Goal: Use online tool/utility: Utilize a website feature to perform a specific function

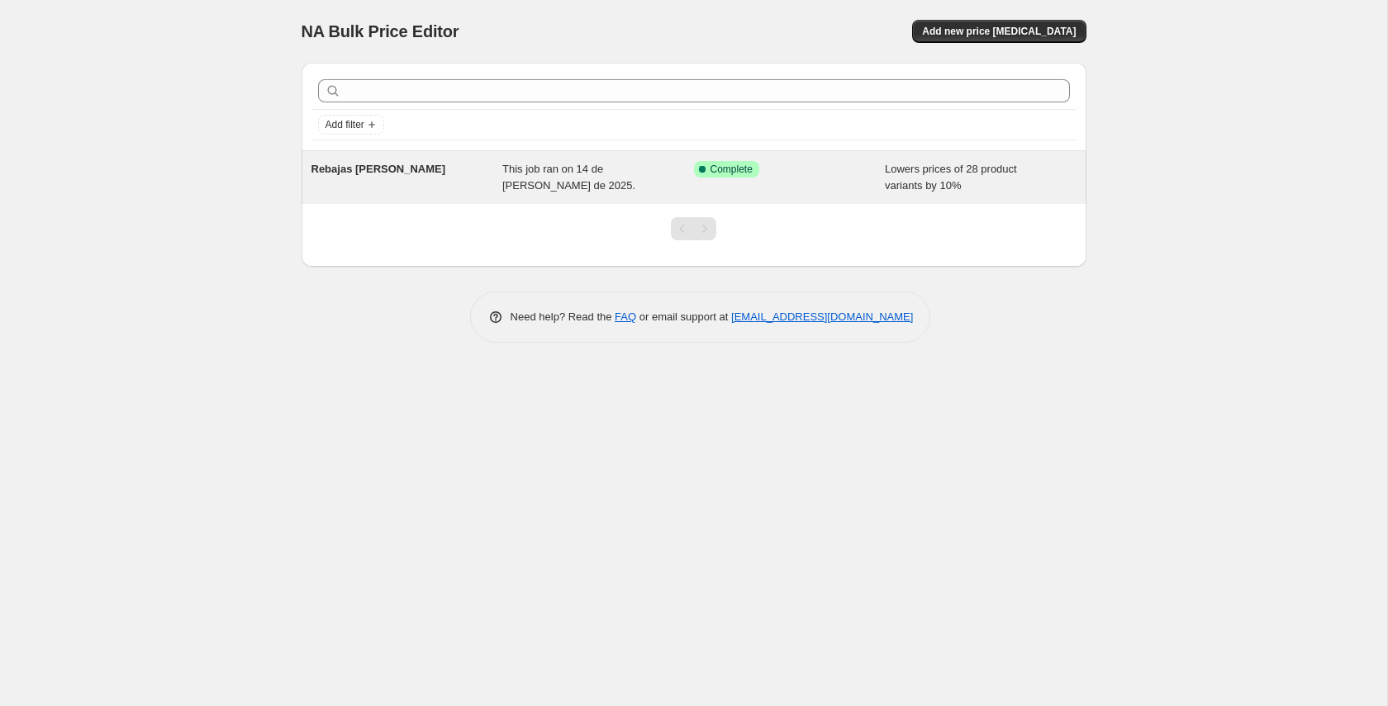
click at [786, 178] on div "Success Complete Complete" at bounding box center [790, 177] width 192 height 33
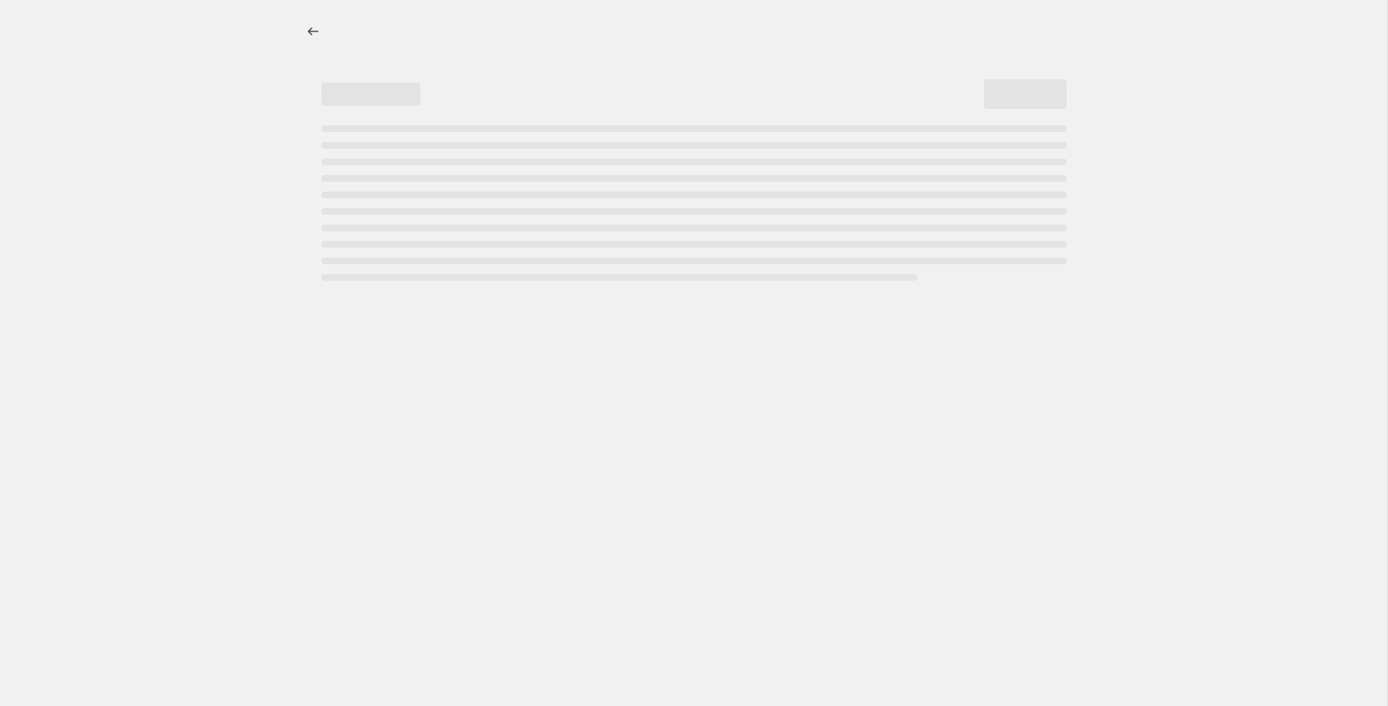
select select "percentage"
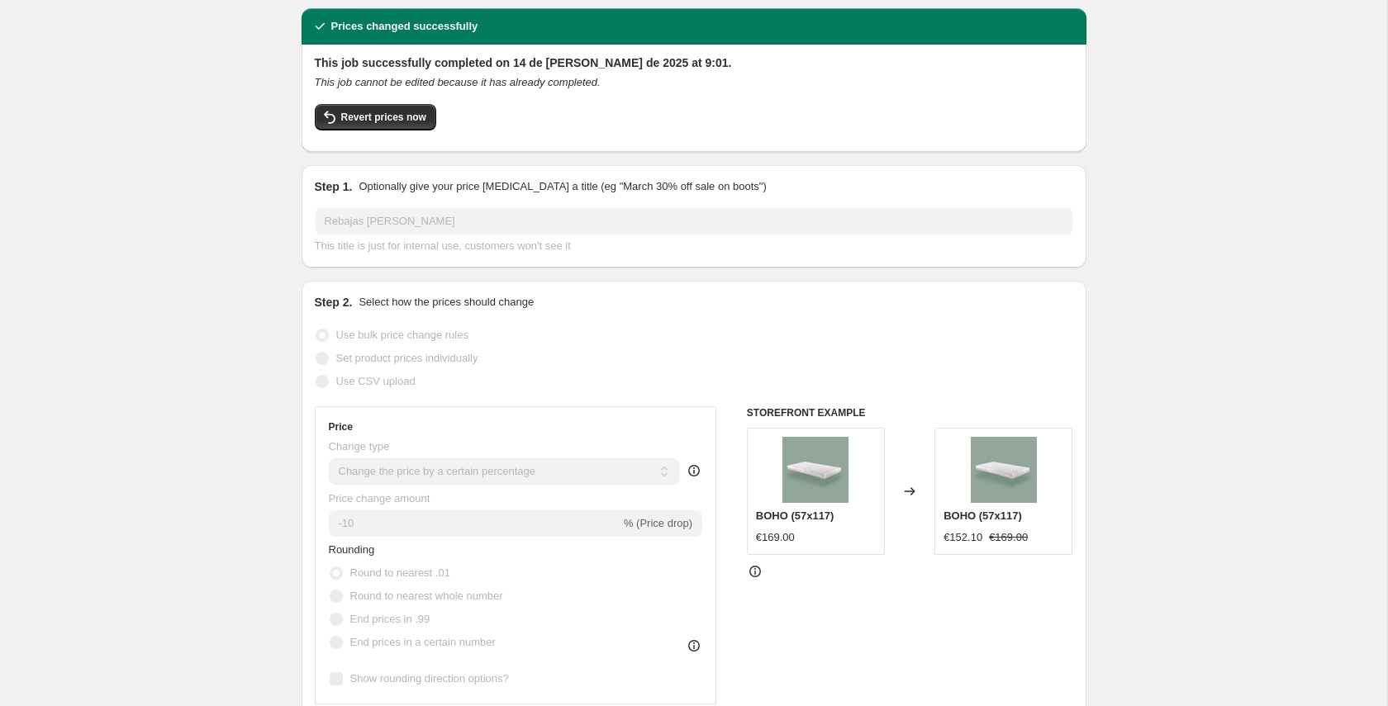
scroll to position [62, 0]
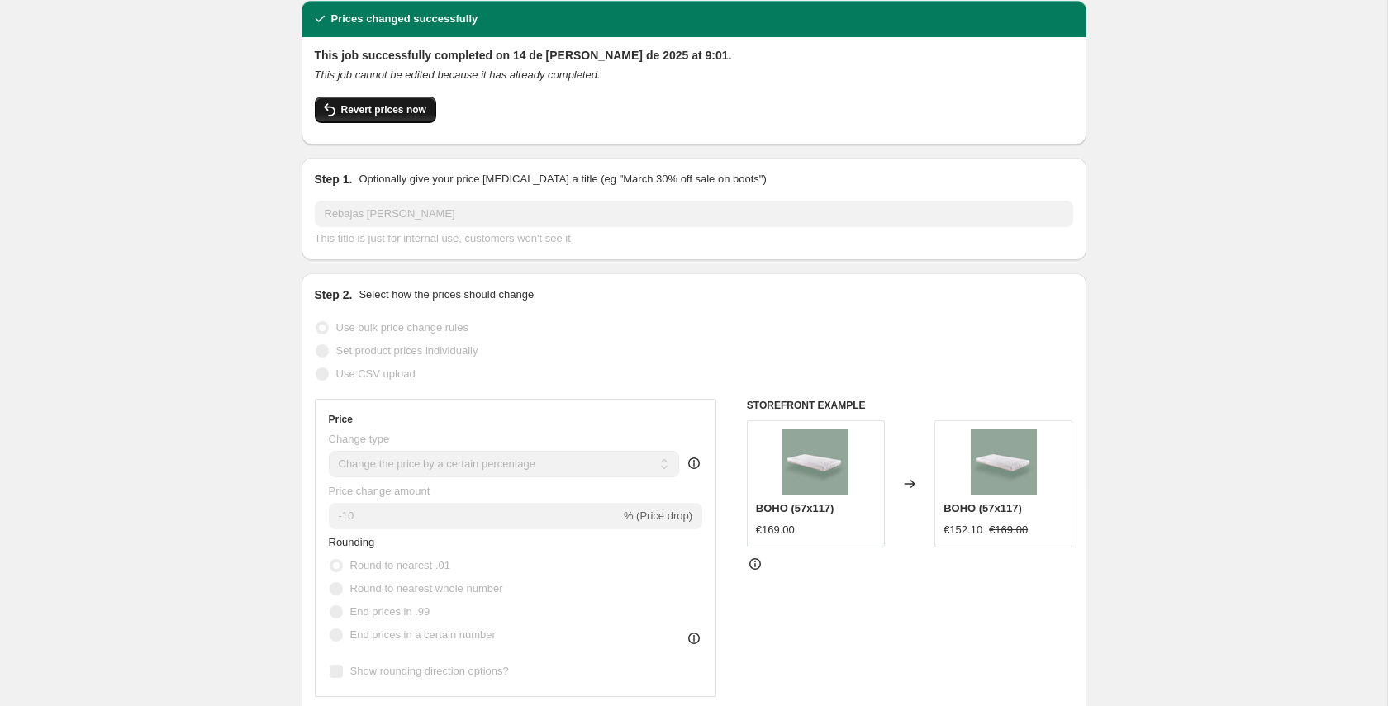
click at [362, 115] on span "Revert prices now" at bounding box center [383, 109] width 85 height 13
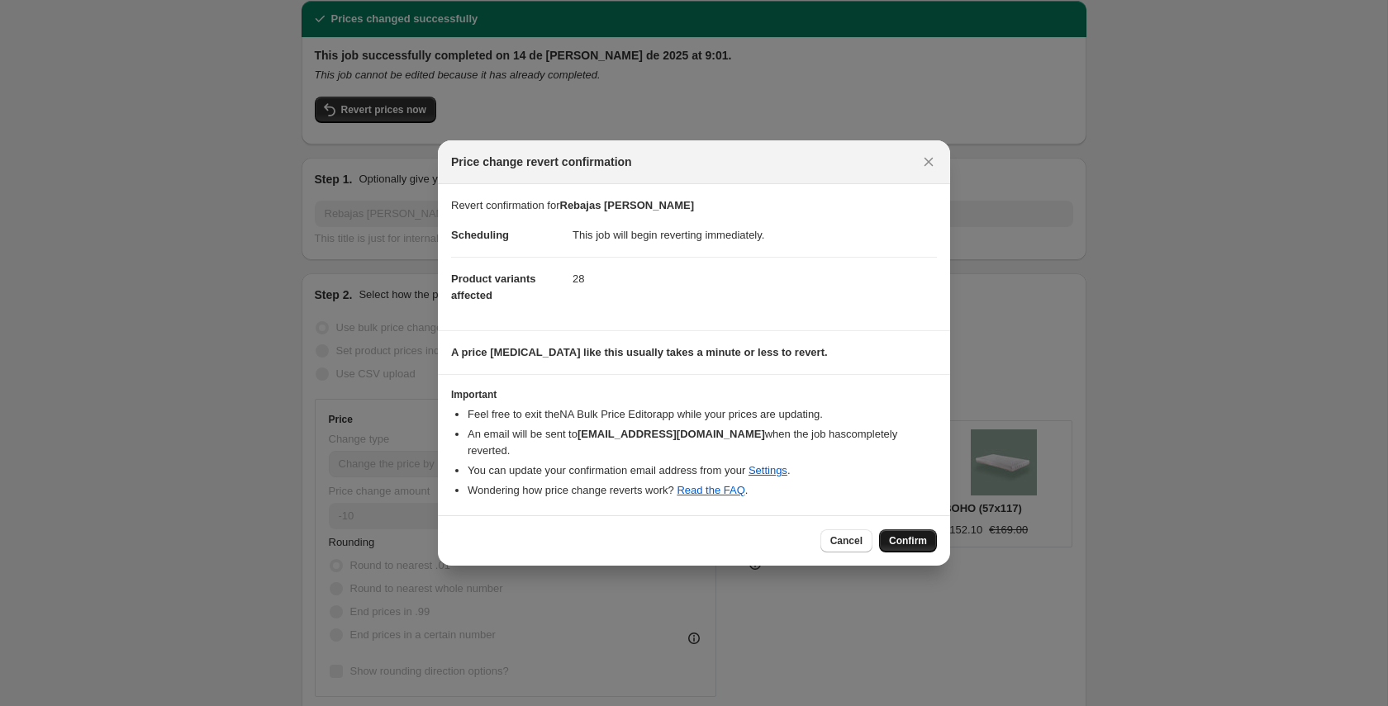
click at [927, 538] on button "Confirm" at bounding box center [908, 540] width 58 height 23
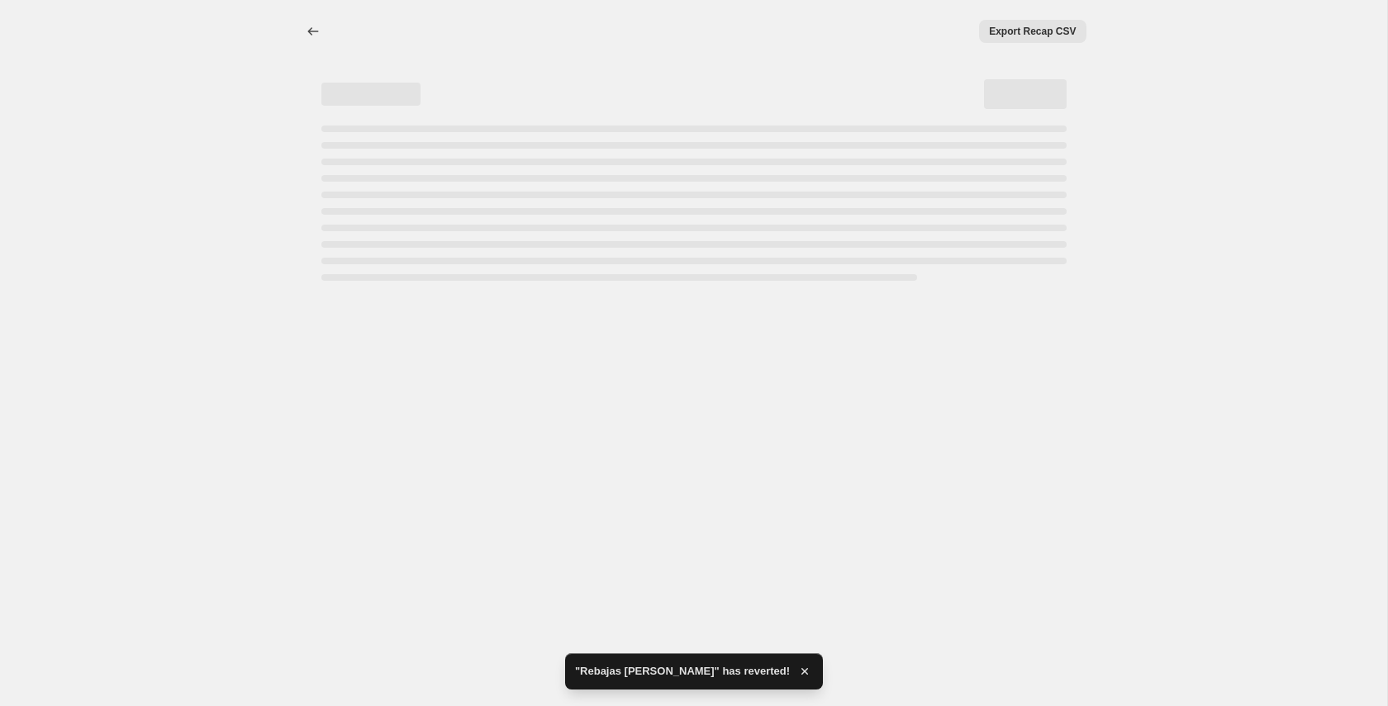
select select "percentage"
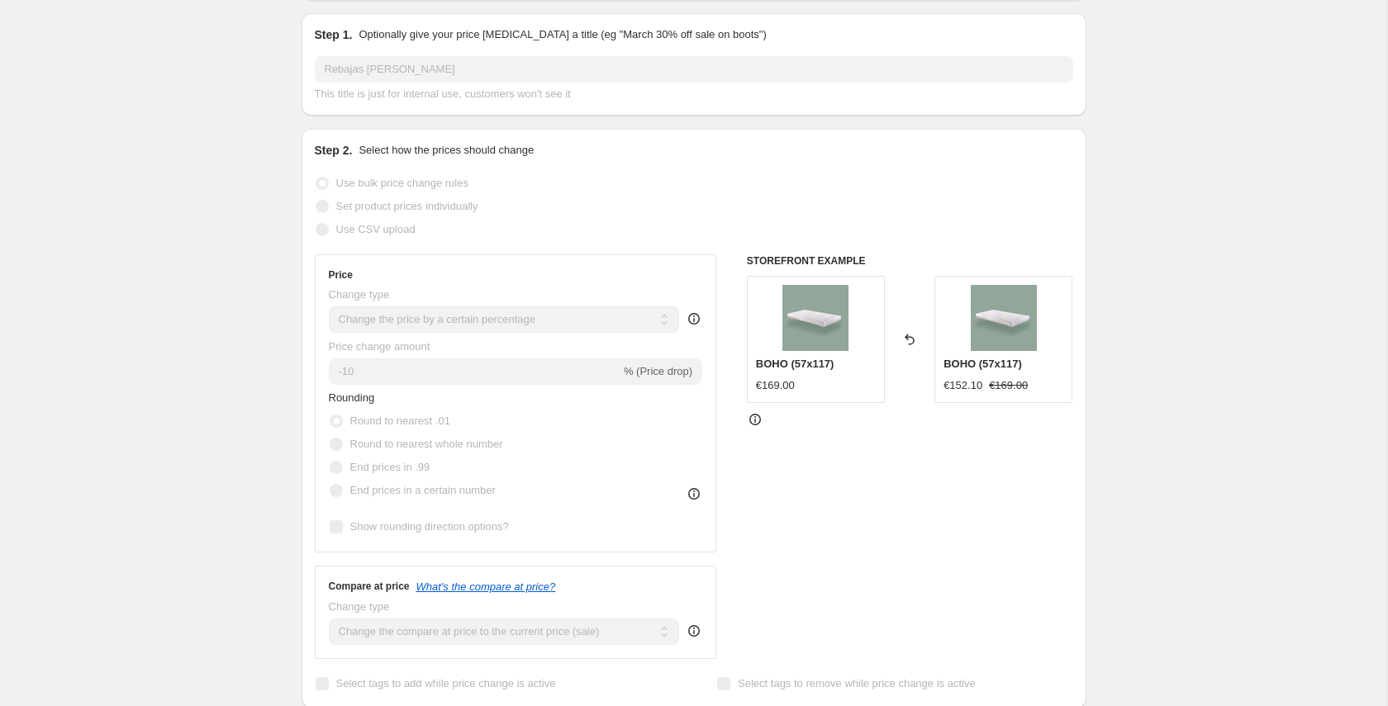
scroll to position [181, 0]
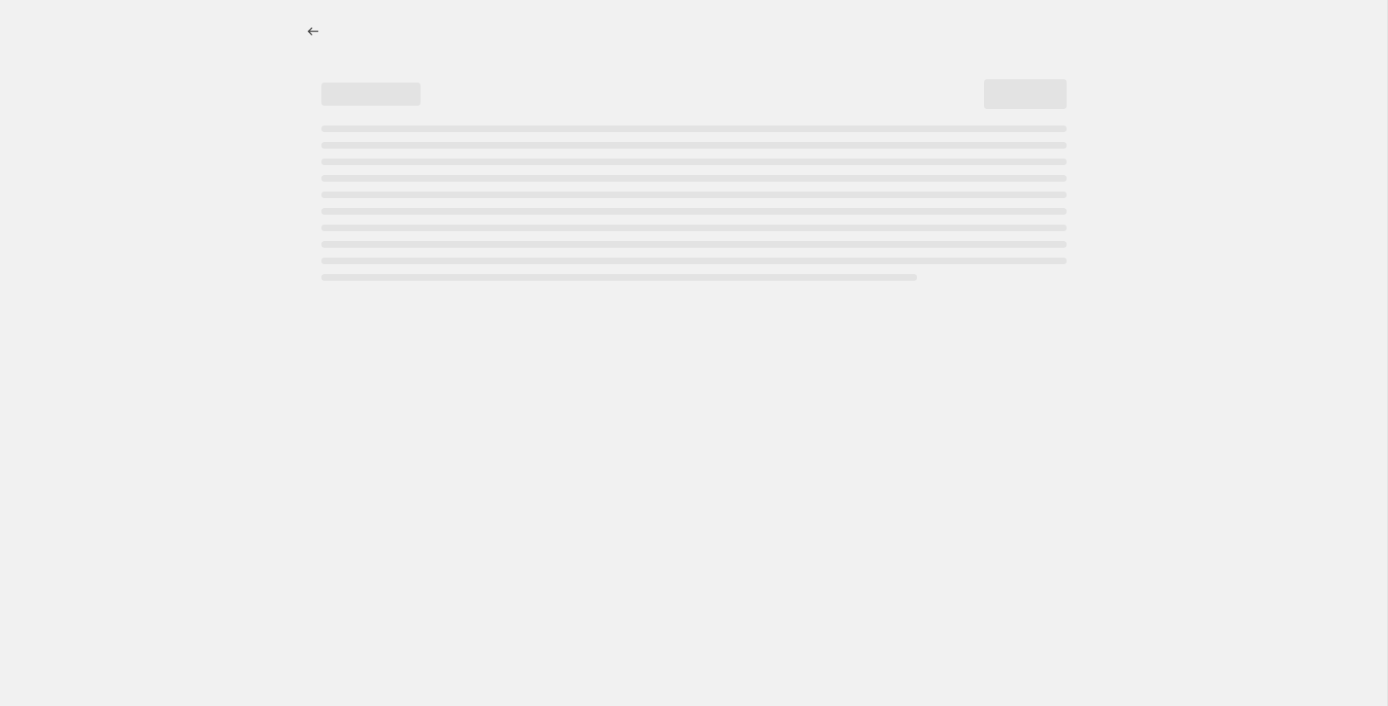
select select "percentage"
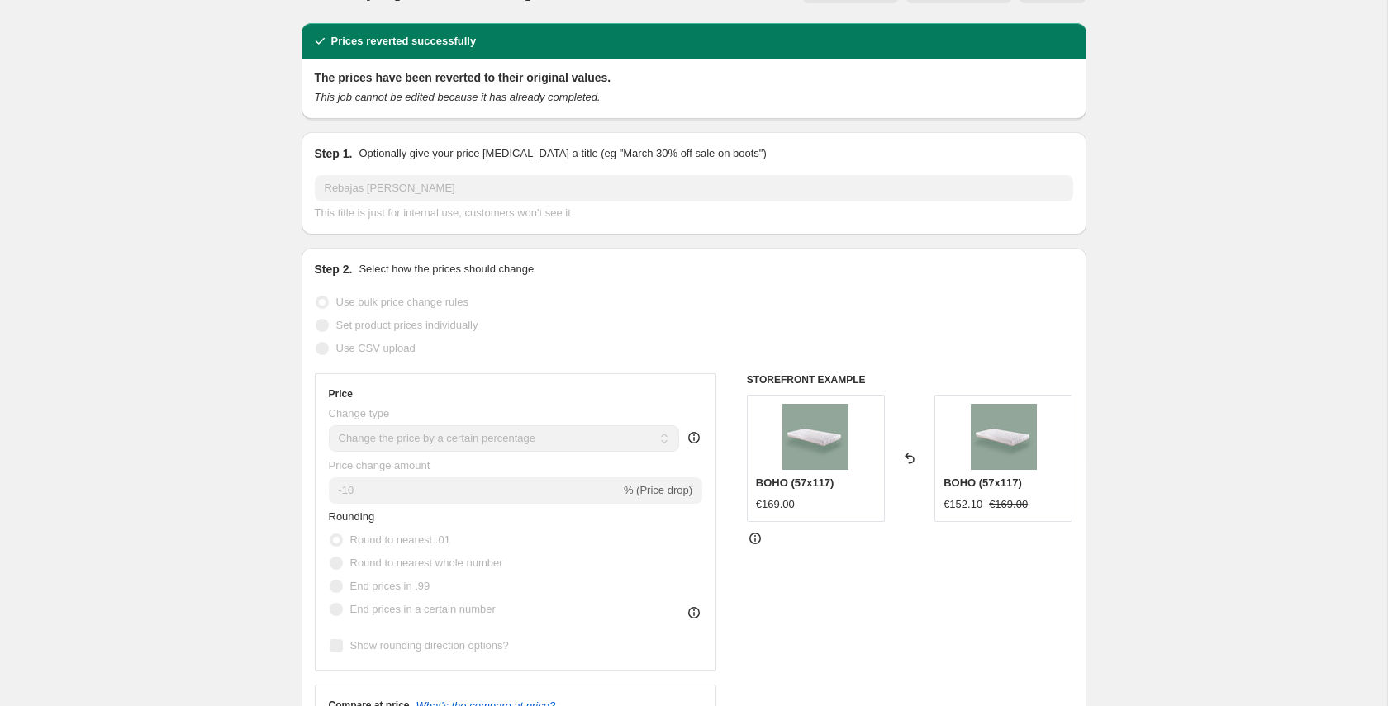
scroll to position [42, 0]
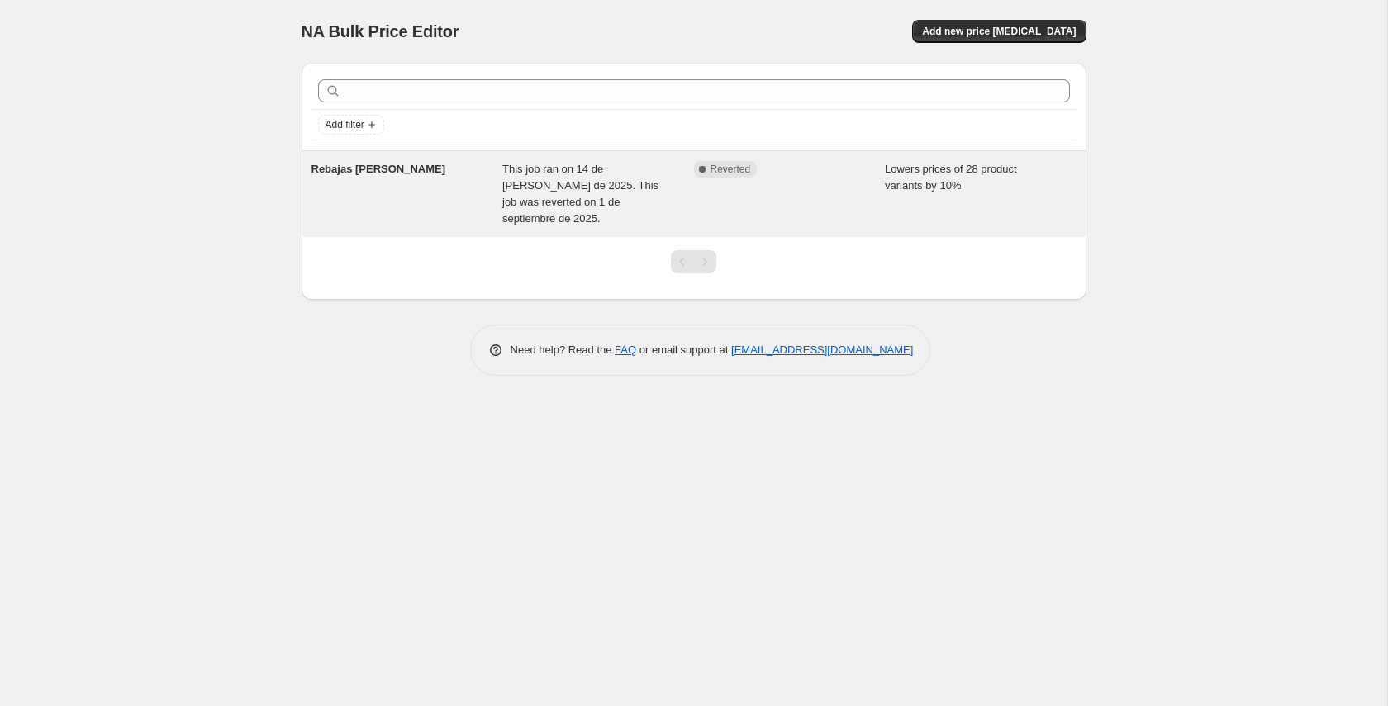
click at [656, 178] on span "This job ran on 14 de [PERSON_NAME] de 2025. This job was reverted on 1 de sept…" at bounding box center [580, 194] width 156 height 62
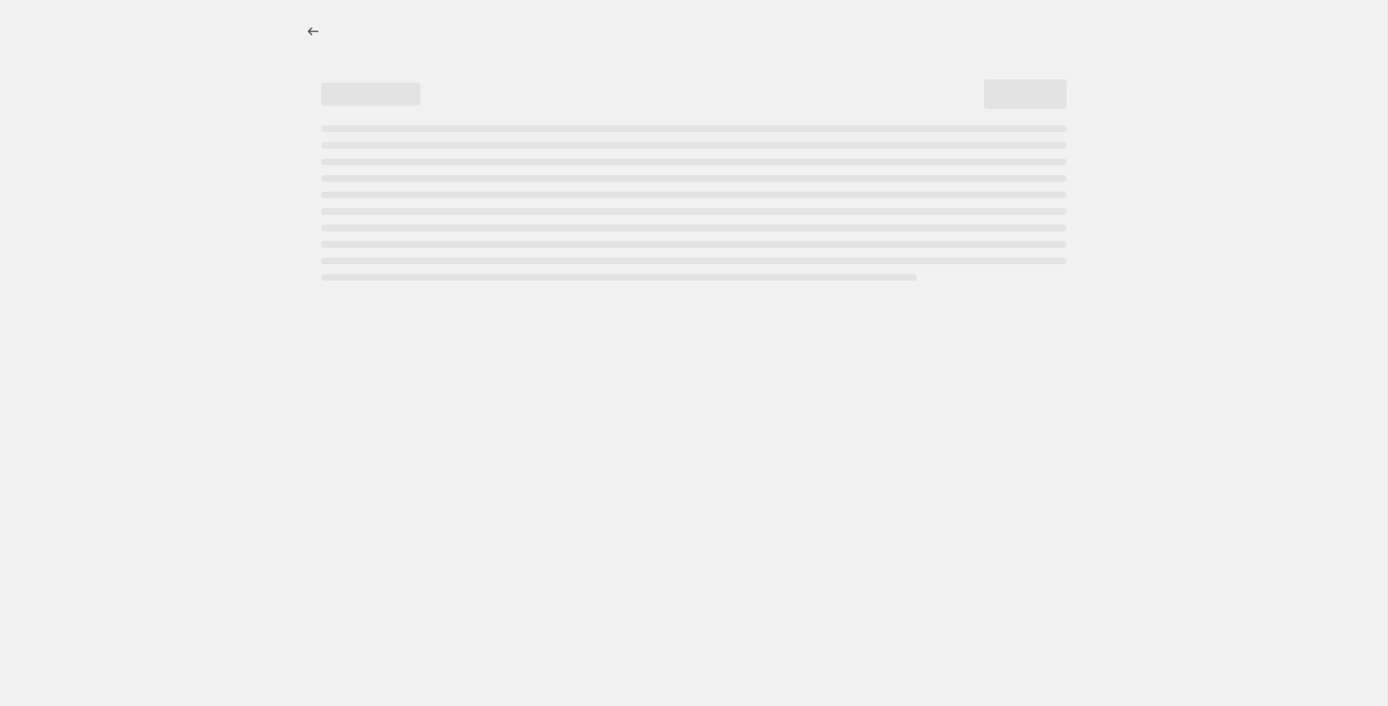
select select "percentage"
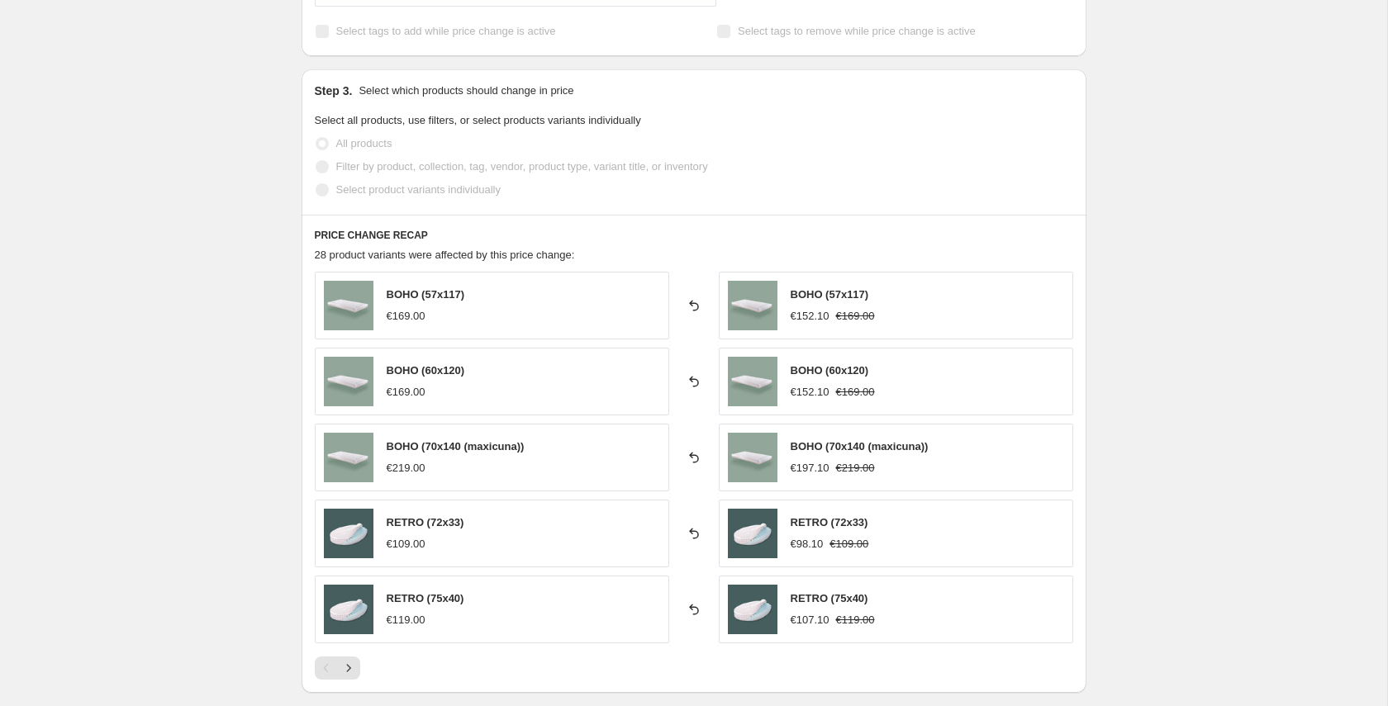
scroll to position [1018, 0]
